Goal: Task Accomplishment & Management: Use online tool/utility

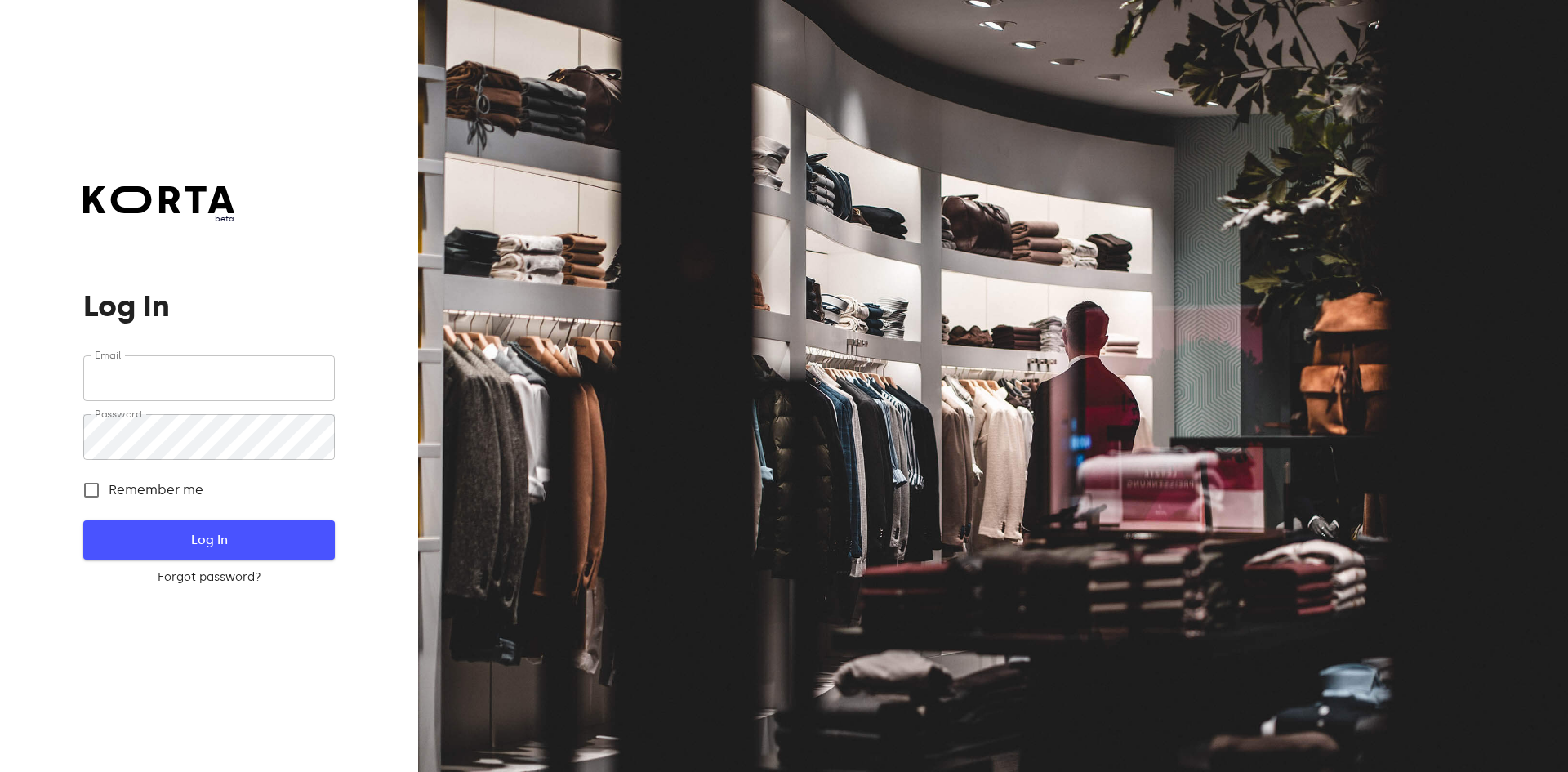
type input "[EMAIL_ADDRESS][DOMAIN_NAME]"
click at [276, 533] on span "Log In" at bounding box center [208, 539] width 198 height 21
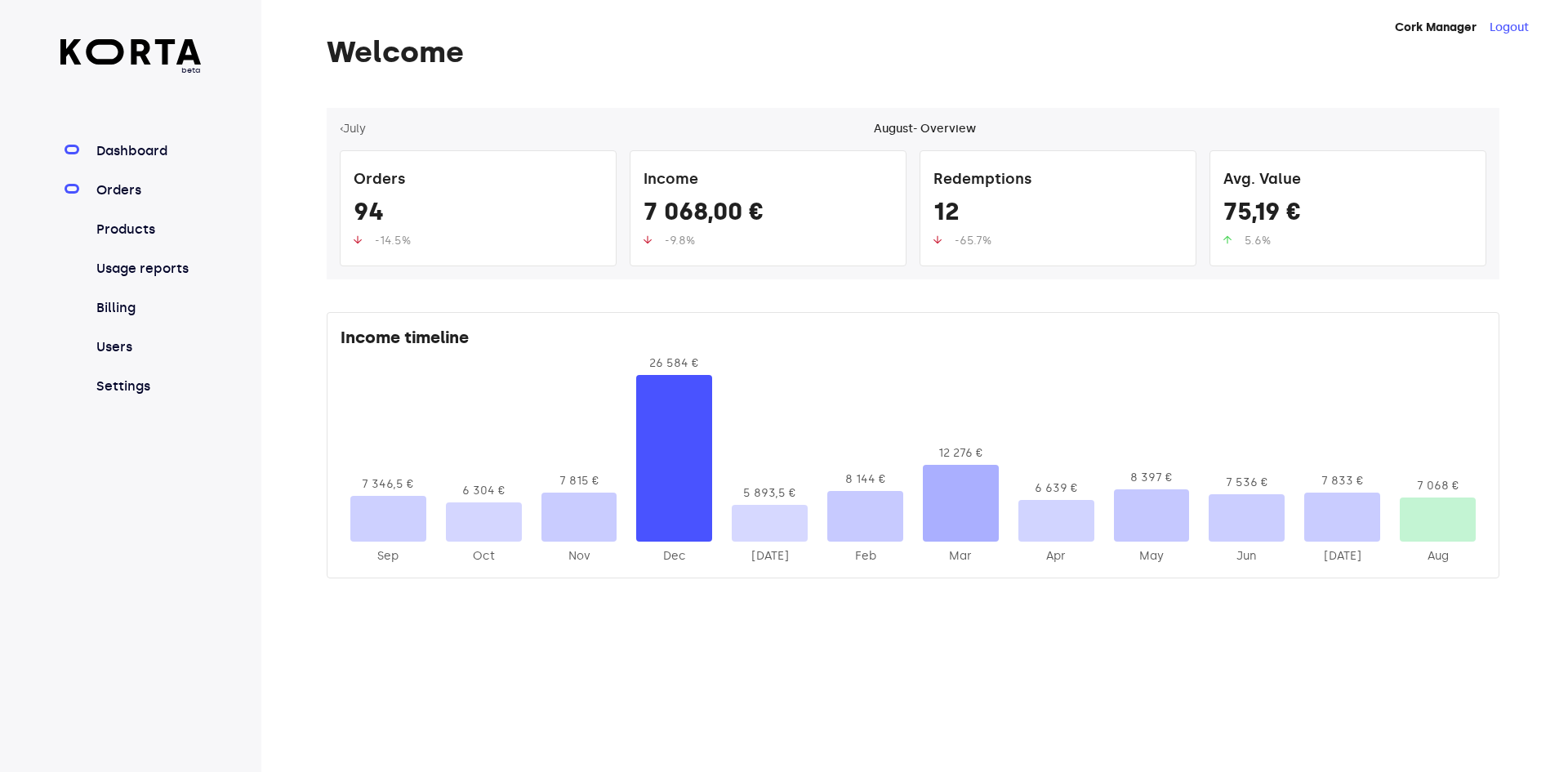
click at [129, 191] on link "Orders" at bounding box center [147, 190] width 109 height 19
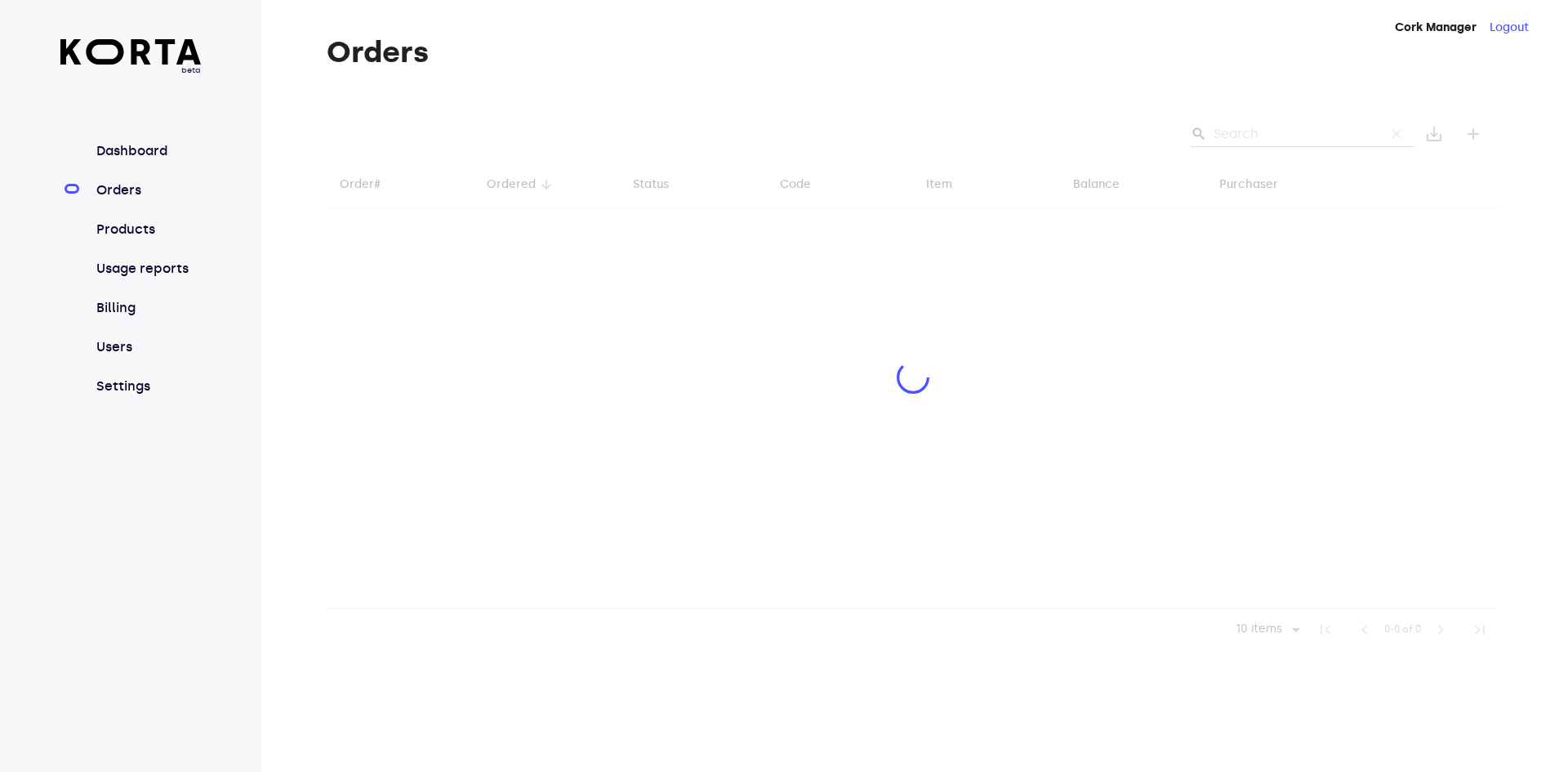
click at [1287, 131] on div at bounding box center [913, 380] width 1173 height 544
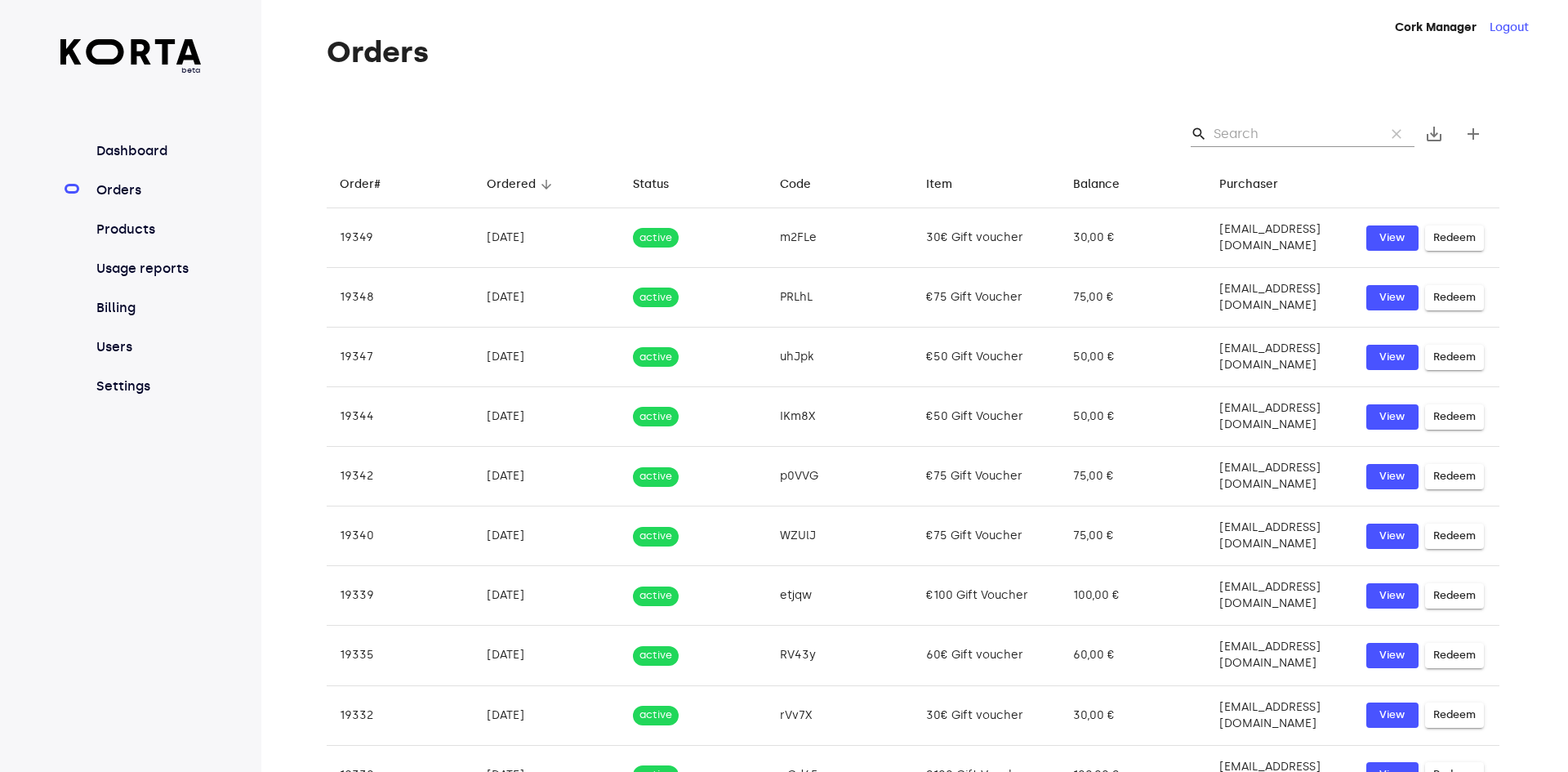
click at [1258, 131] on input "Search" at bounding box center [1293, 134] width 158 height 26
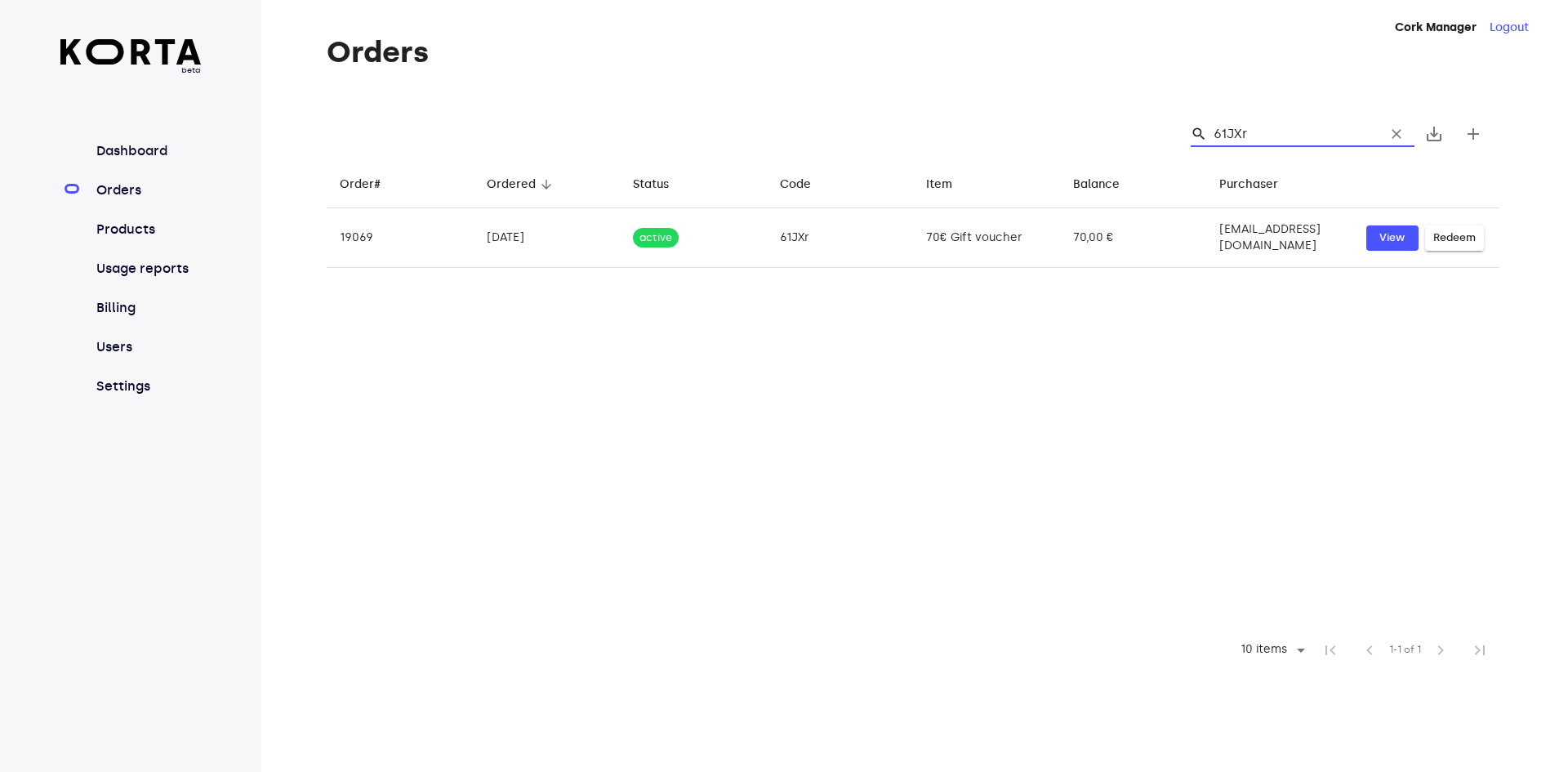
drag, startPoint x: 1257, startPoint y: 135, endPoint x: 1207, endPoint y: 134, distance: 50.0
click at [1207, 134] on div "search 61JXr clear" at bounding box center [1303, 134] width 224 height 26
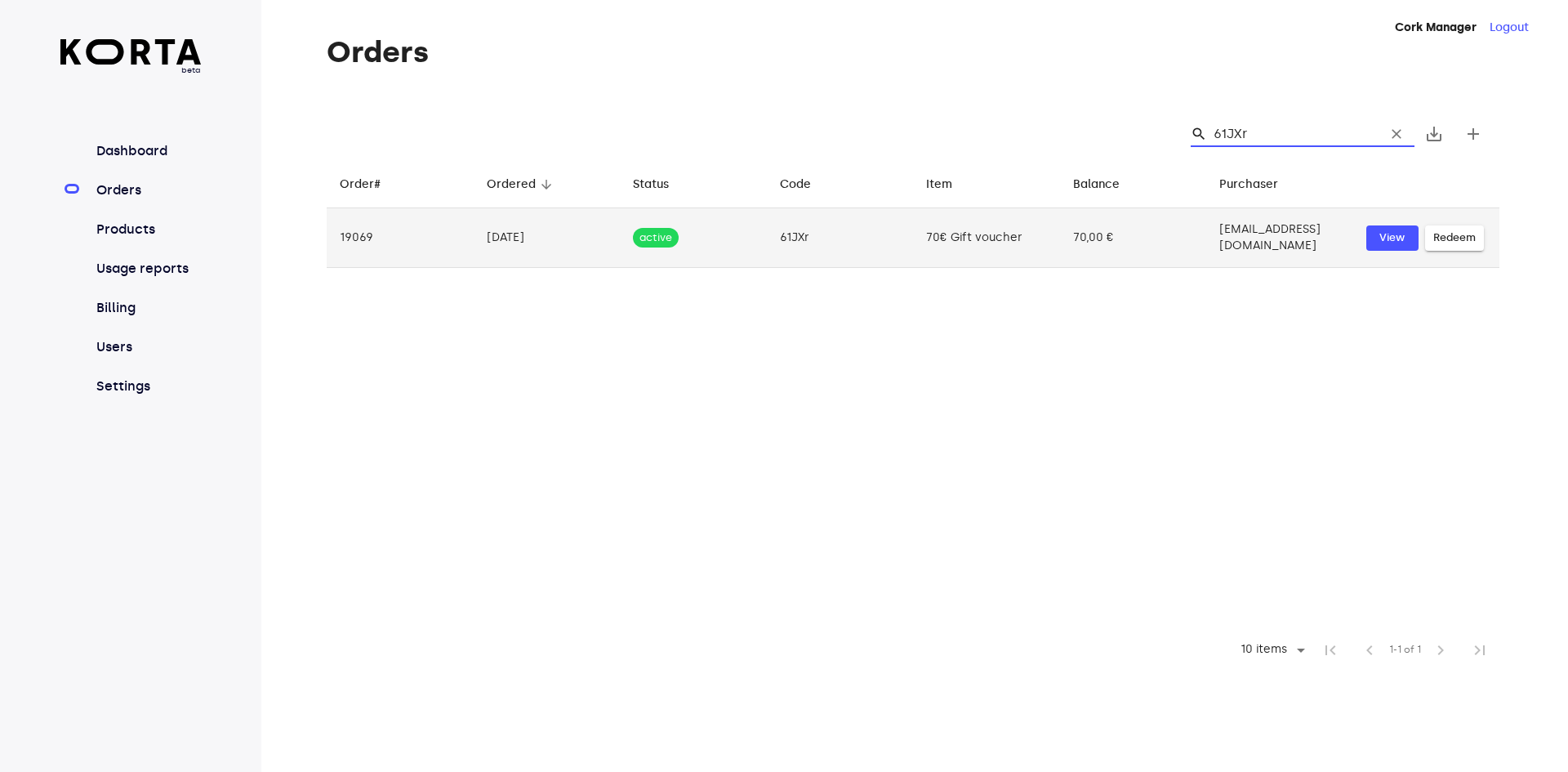
type input "61JXr"
click at [1461, 241] on span "Redeem" at bounding box center [1455, 238] width 42 height 18
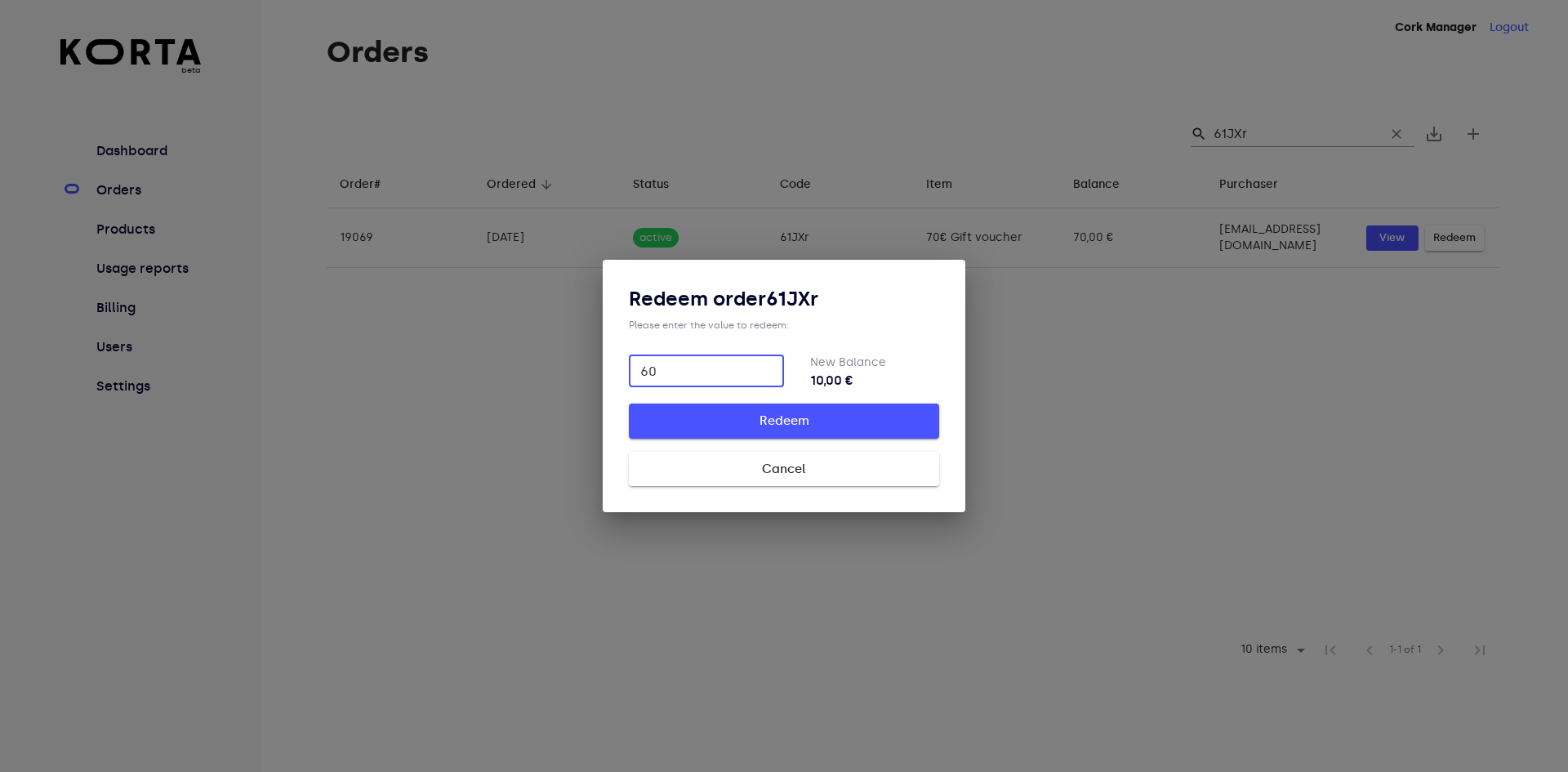
type input "60"
click at [802, 421] on span "Redeem" at bounding box center [784, 420] width 258 height 21
